Goal: Task Accomplishment & Management: Use online tool/utility

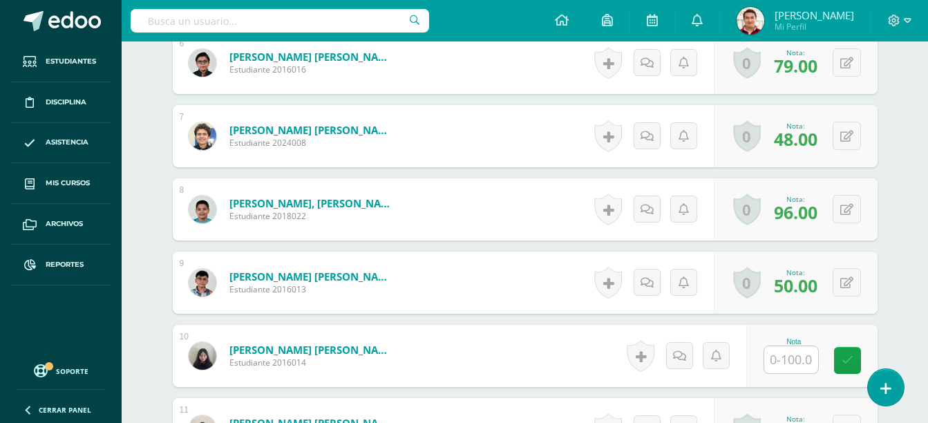
scroll to position [826, 0]
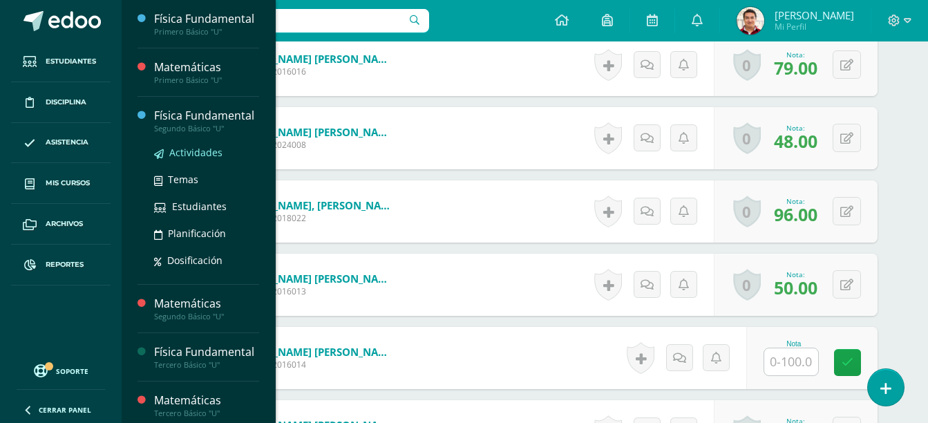
click at [206, 159] on span "Actividades" at bounding box center [195, 152] width 53 height 13
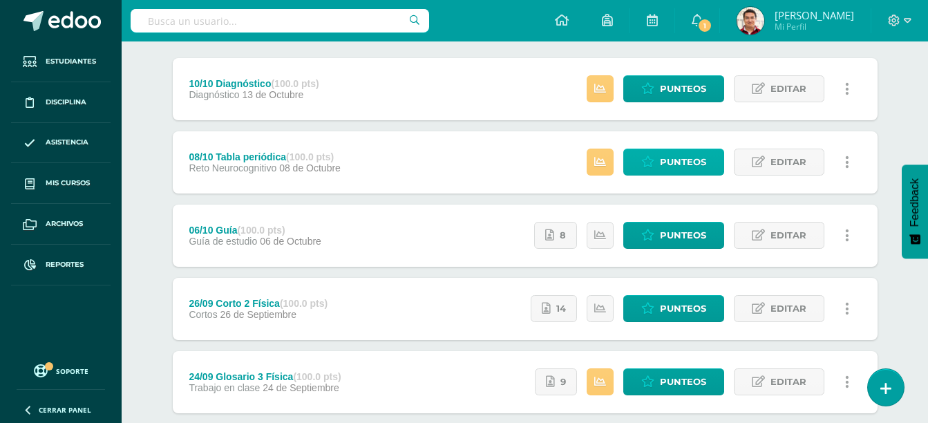
scroll to position [173, 0]
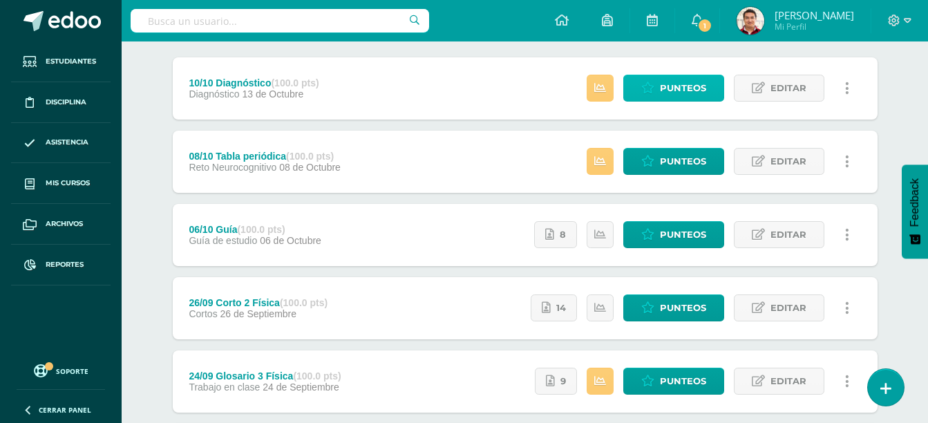
click at [681, 83] on span "Punteos" at bounding box center [683, 88] width 46 height 26
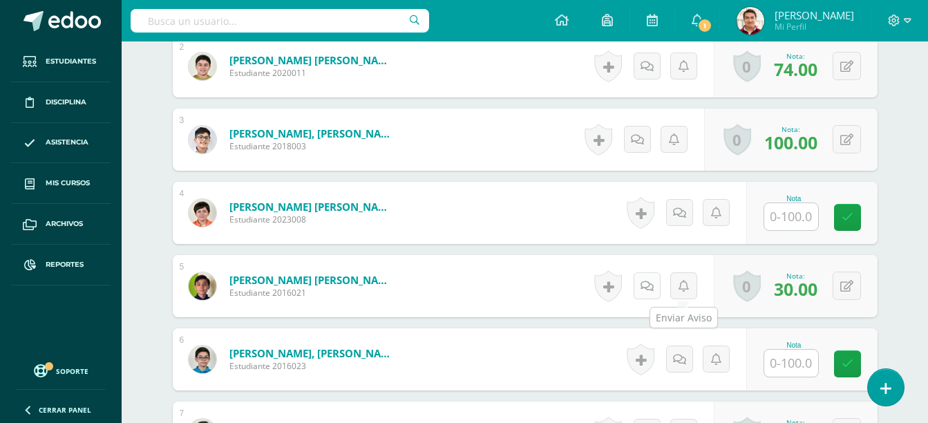
scroll to position [532, 0]
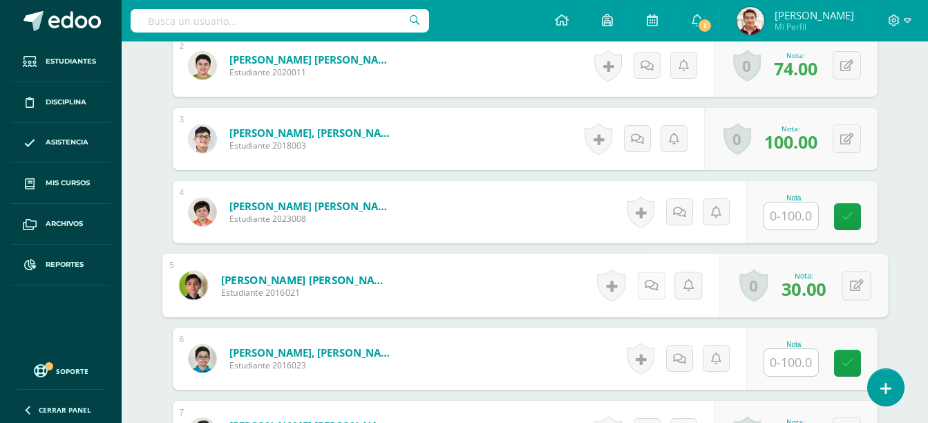
click at [644, 290] on icon at bounding box center [651, 285] width 14 height 12
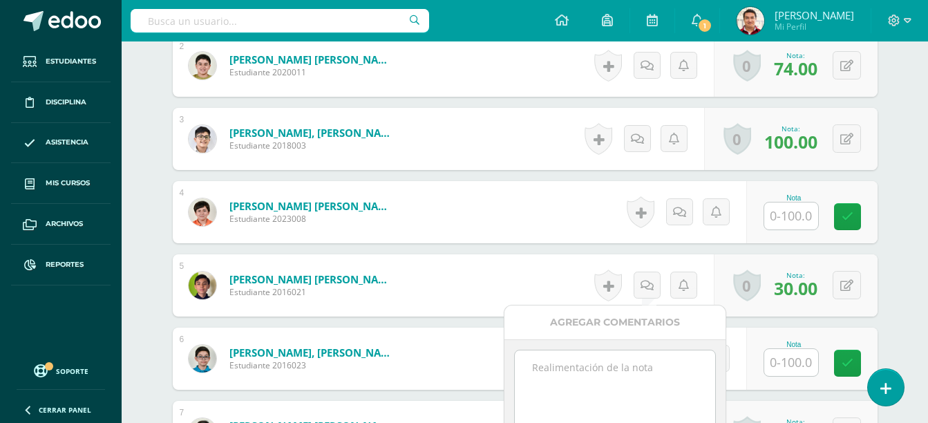
click at [611, 400] on textarea at bounding box center [615, 384] width 200 height 69
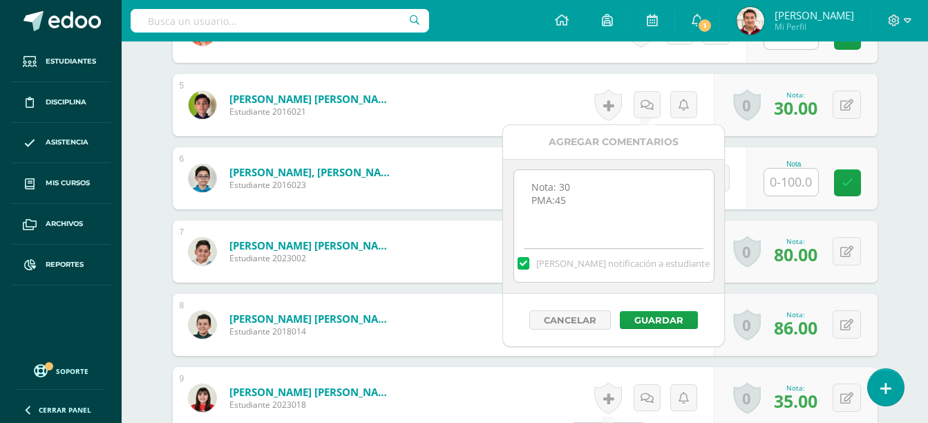
scroll to position [713, 0]
type textarea "Nota: 30 PMA:45"
click at [663, 330] on div "Cancelar Guardar" at bounding box center [611, 319] width 221 height 53
click at [668, 321] on button "Guardar" at bounding box center [657, 319] width 78 height 18
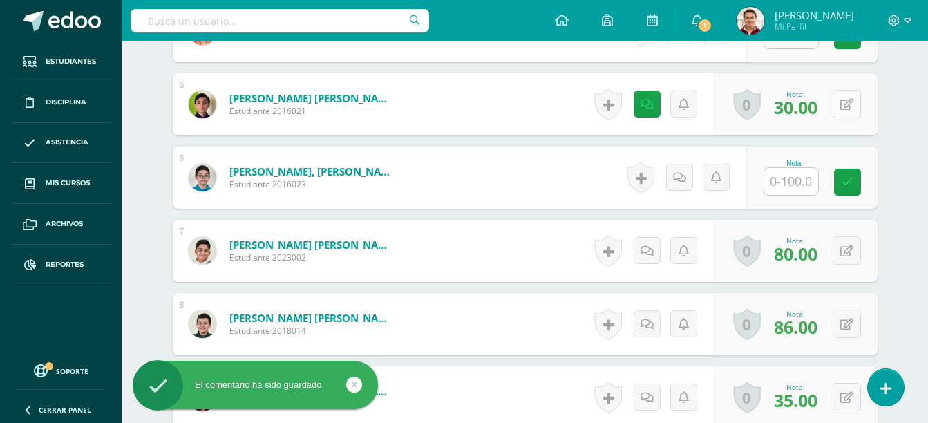
click at [849, 104] on icon at bounding box center [846, 105] width 13 height 12
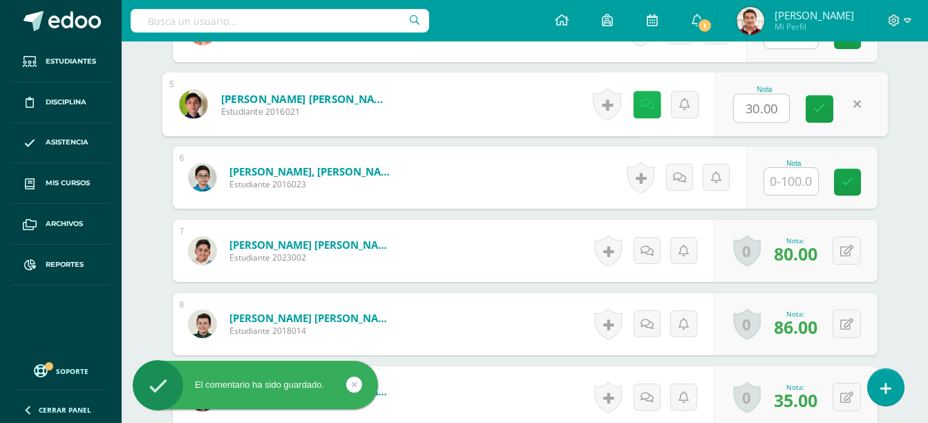
click at [645, 106] on icon at bounding box center [647, 104] width 14 height 12
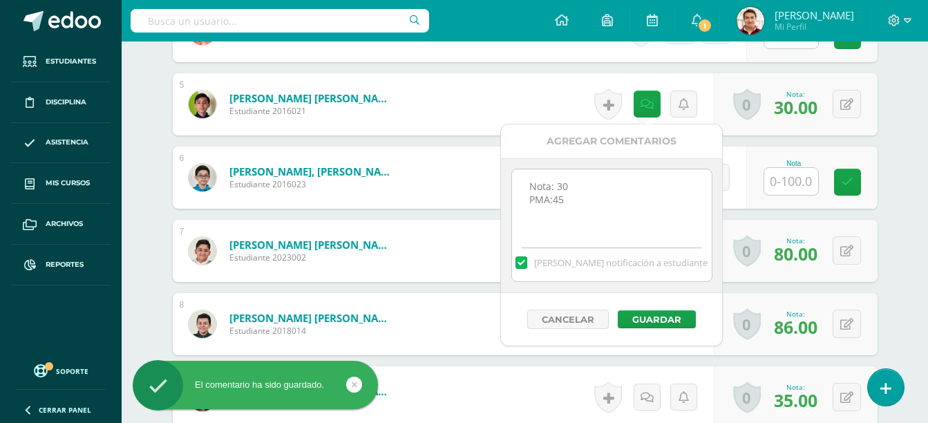
drag, startPoint x: 618, startPoint y: 208, endPoint x: 566, endPoint y: 227, distance: 55.3
click at [566, 227] on textarea "Nota: 30 PMA:45" at bounding box center [612, 203] width 200 height 69
click at [527, 261] on label at bounding box center [521, 262] width 11 height 12
click at [0, 0] on input "Mandar notificación a estudiante" at bounding box center [0, 0] width 0 height 0
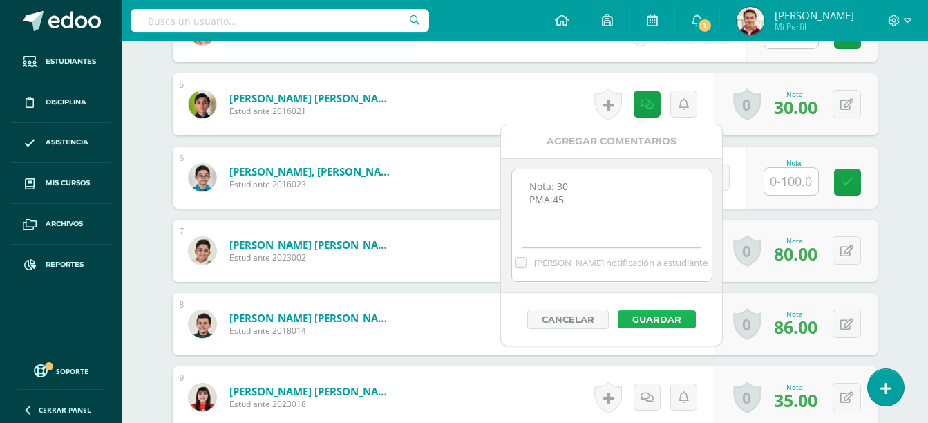
click at [672, 312] on button "Guardar" at bounding box center [657, 319] width 78 height 18
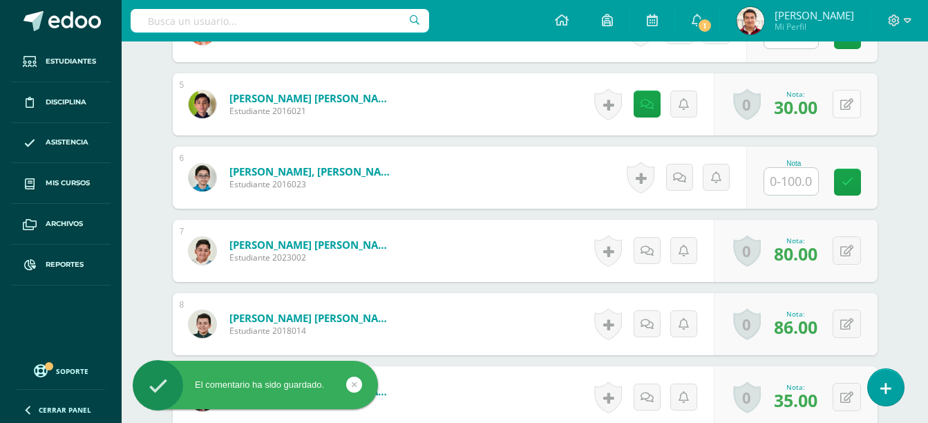
click at [856, 104] on button at bounding box center [847, 104] width 28 height 28
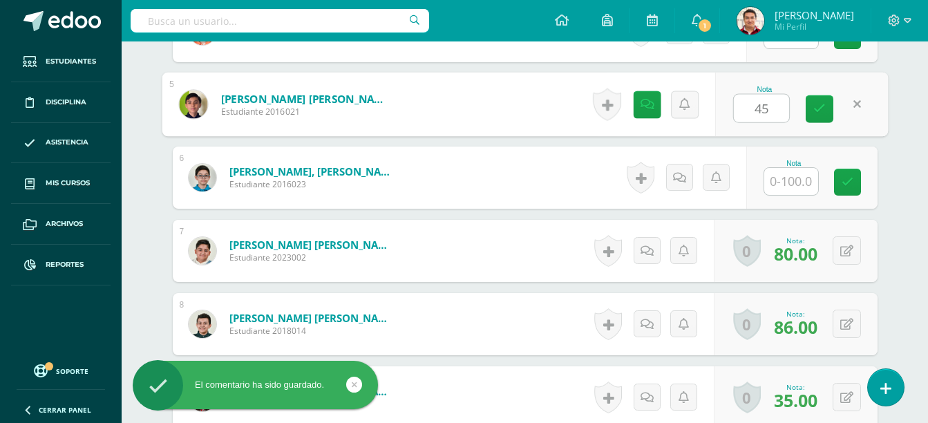
type input "45"
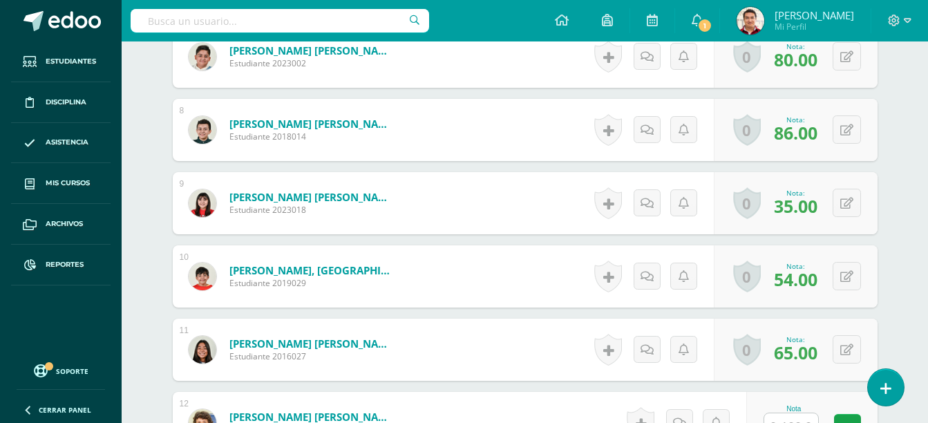
scroll to position [942, 0]
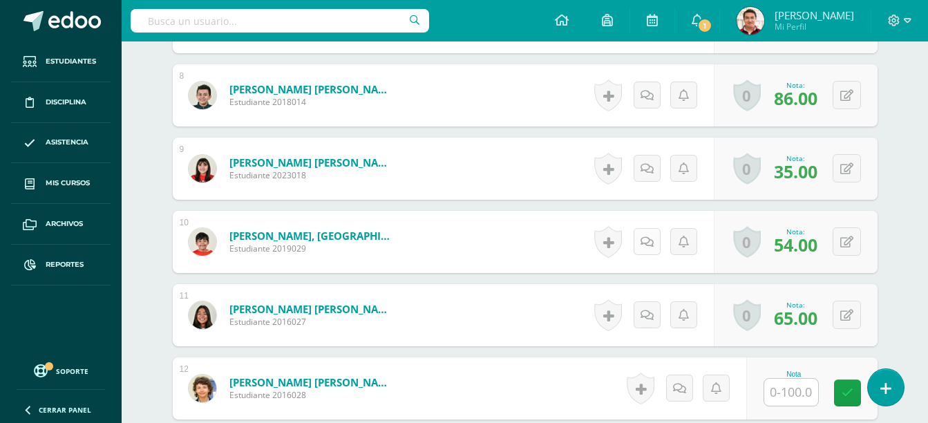
click at [641, 248] on link at bounding box center [647, 241] width 27 height 27
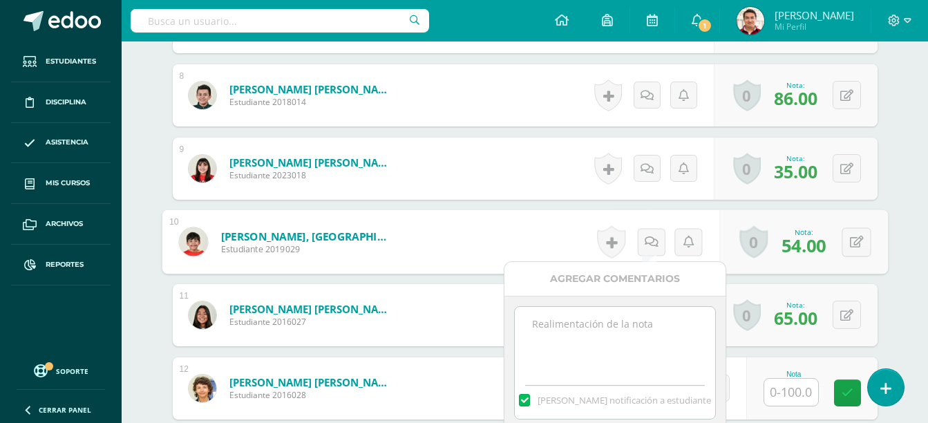
click at [643, 310] on textarea at bounding box center [615, 341] width 200 height 69
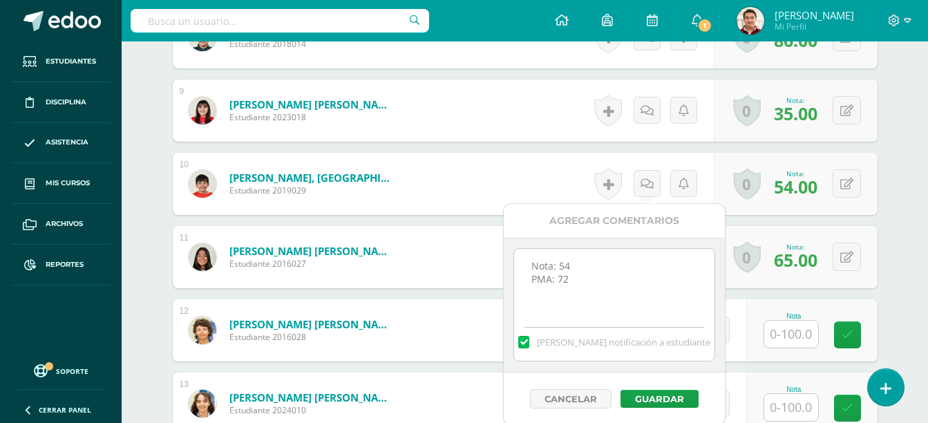
scroll to position [1001, 0]
type textarea "Nota: 54 PMA: 72"
click at [527, 343] on label at bounding box center [521, 341] width 11 height 12
click at [0, 0] on input "Mandar notificación a estudiante" at bounding box center [0, 0] width 0 height 0
click at [669, 397] on button "Guardar" at bounding box center [657, 398] width 78 height 18
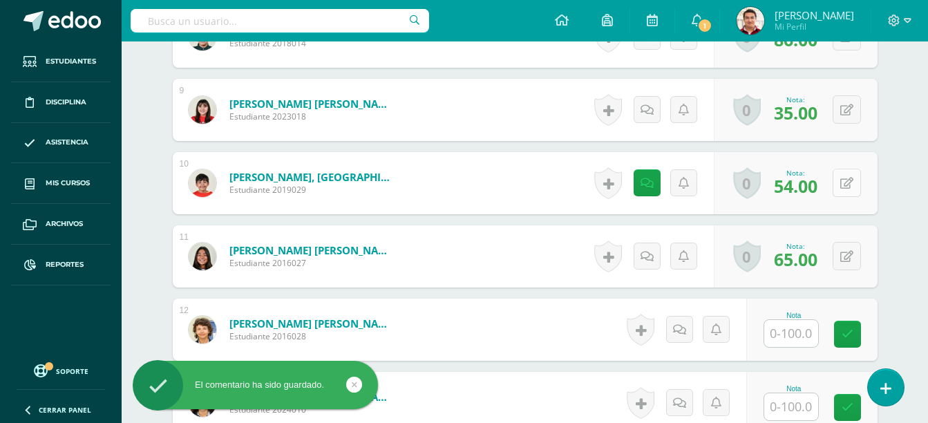
click at [852, 193] on button at bounding box center [847, 183] width 28 height 28
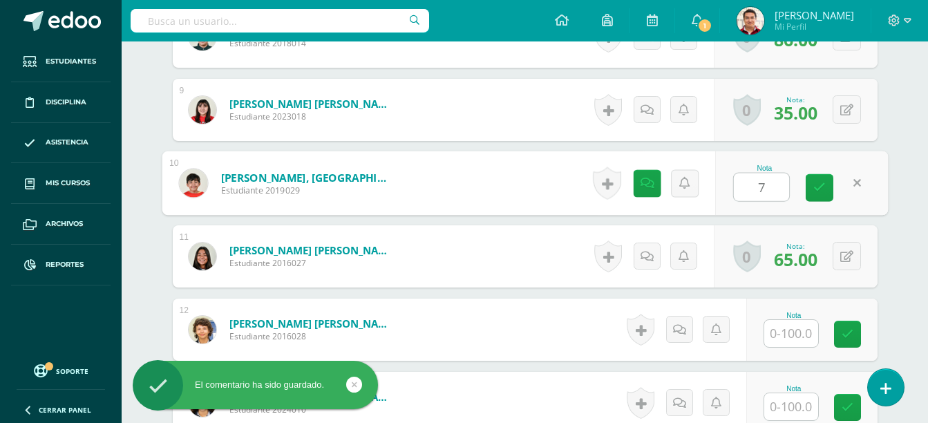
type input "72"
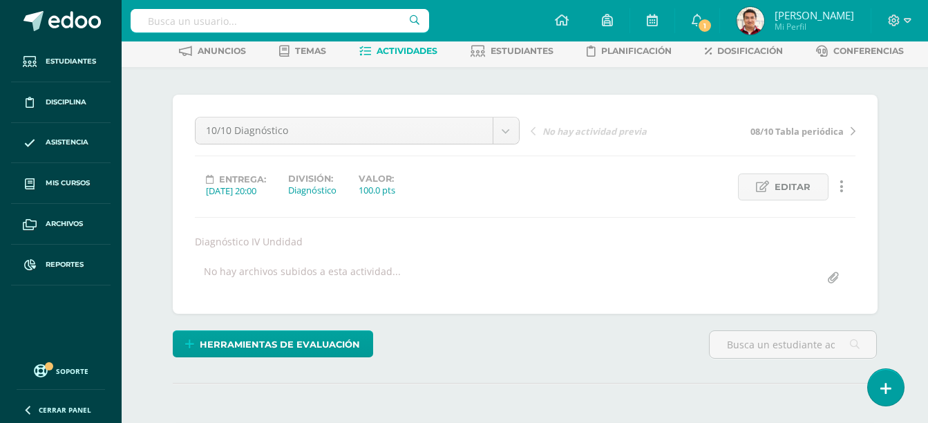
scroll to position [69, 0]
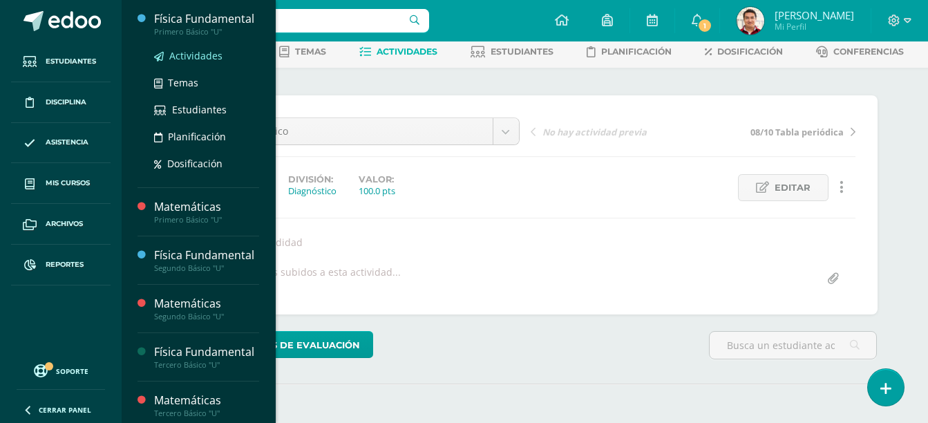
click at [213, 62] on span "Actividades" at bounding box center [195, 55] width 53 height 13
